Goal: Find specific page/section: Find specific page/section

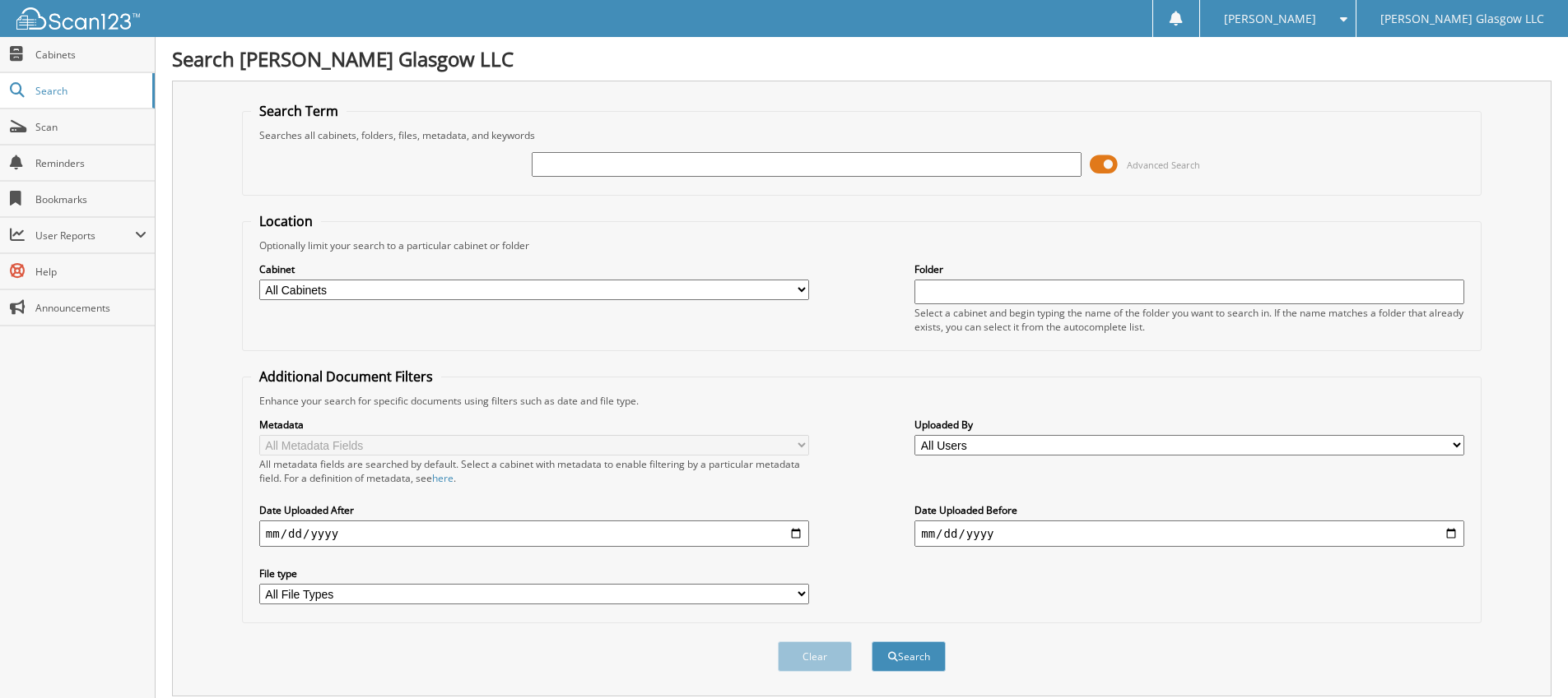
click at [983, 169] on input "text" at bounding box center [806, 164] width 549 height 25
type input "6097153"
click at [1105, 167] on span at bounding box center [1103, 164] width 28 height 25
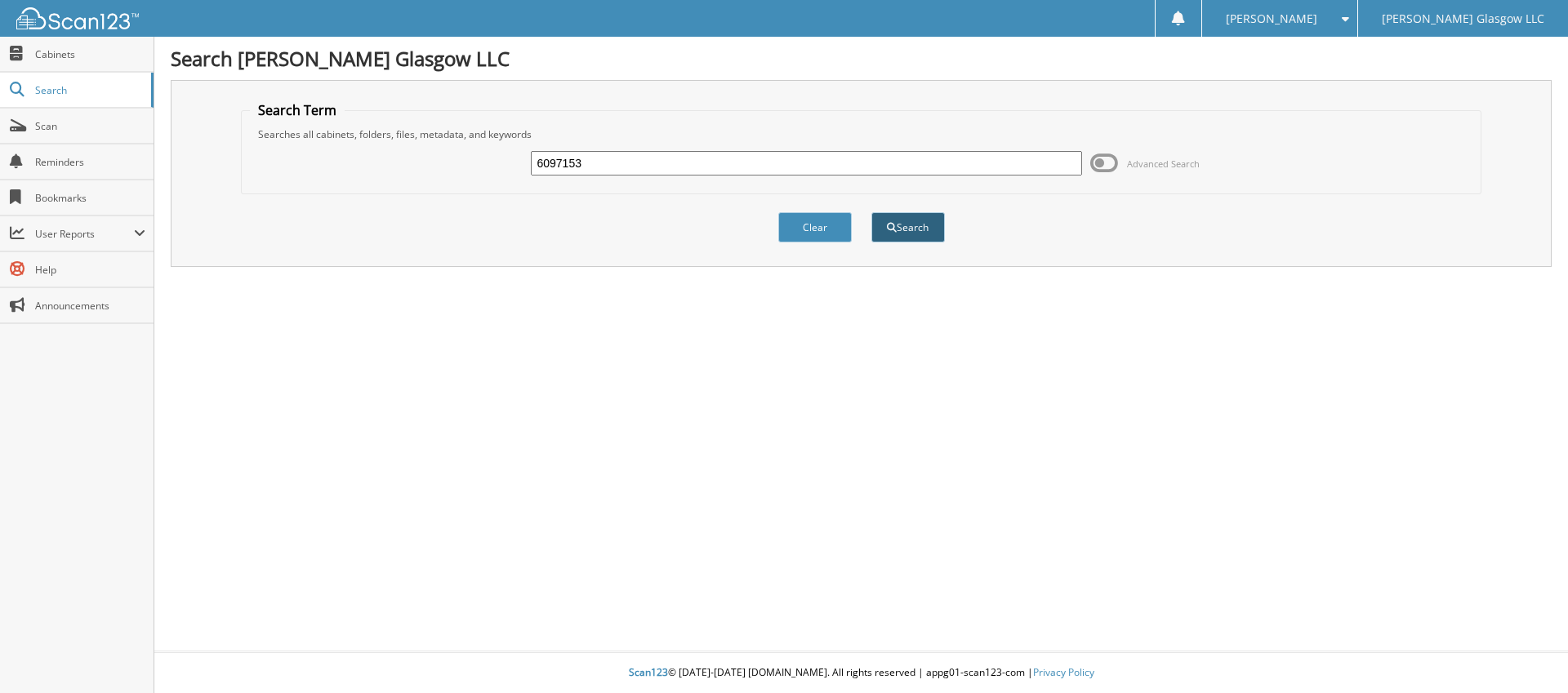
click at [890, 239] on button "Search" at bounding box center [908, 228] width 74 height 31
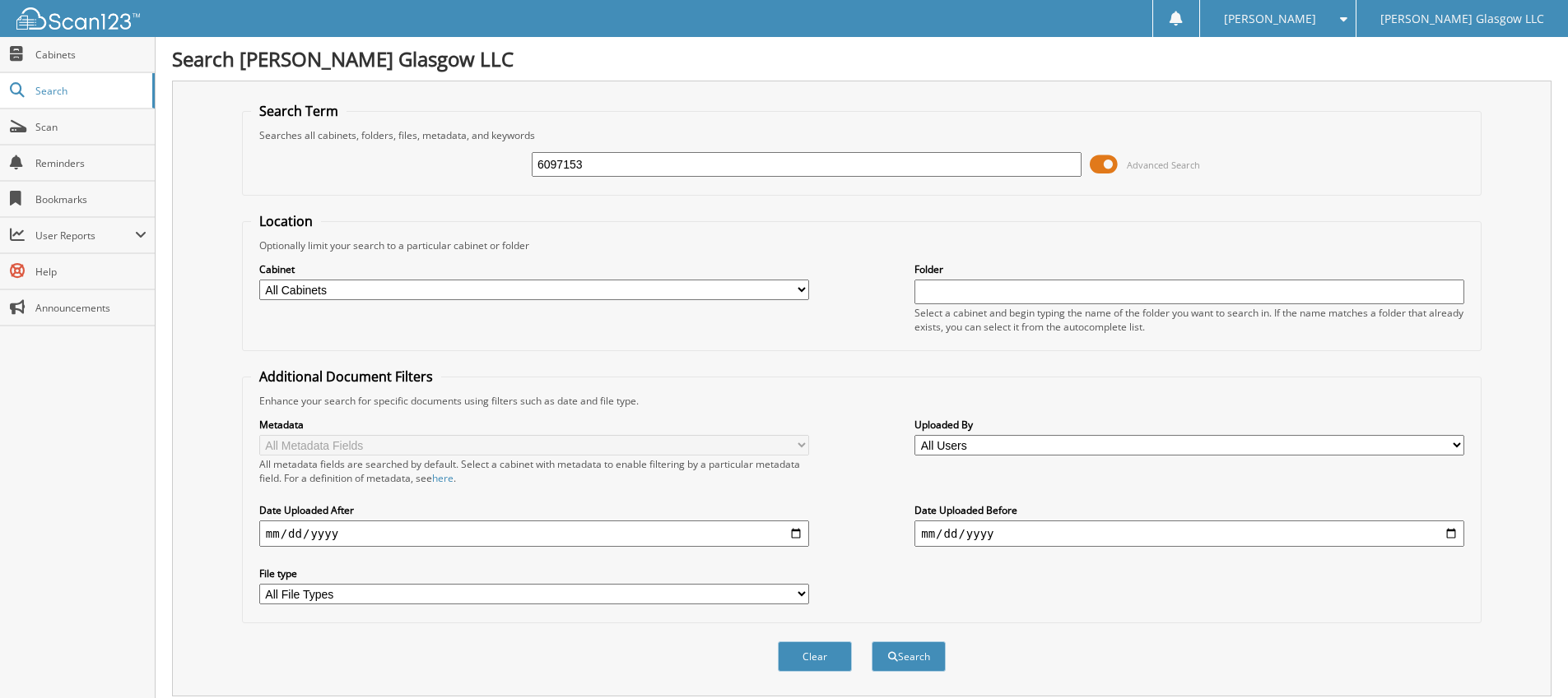
click at [1112, 167] on span at bounding box center [1103, 164] width 28 height 25
